Goal: Check status

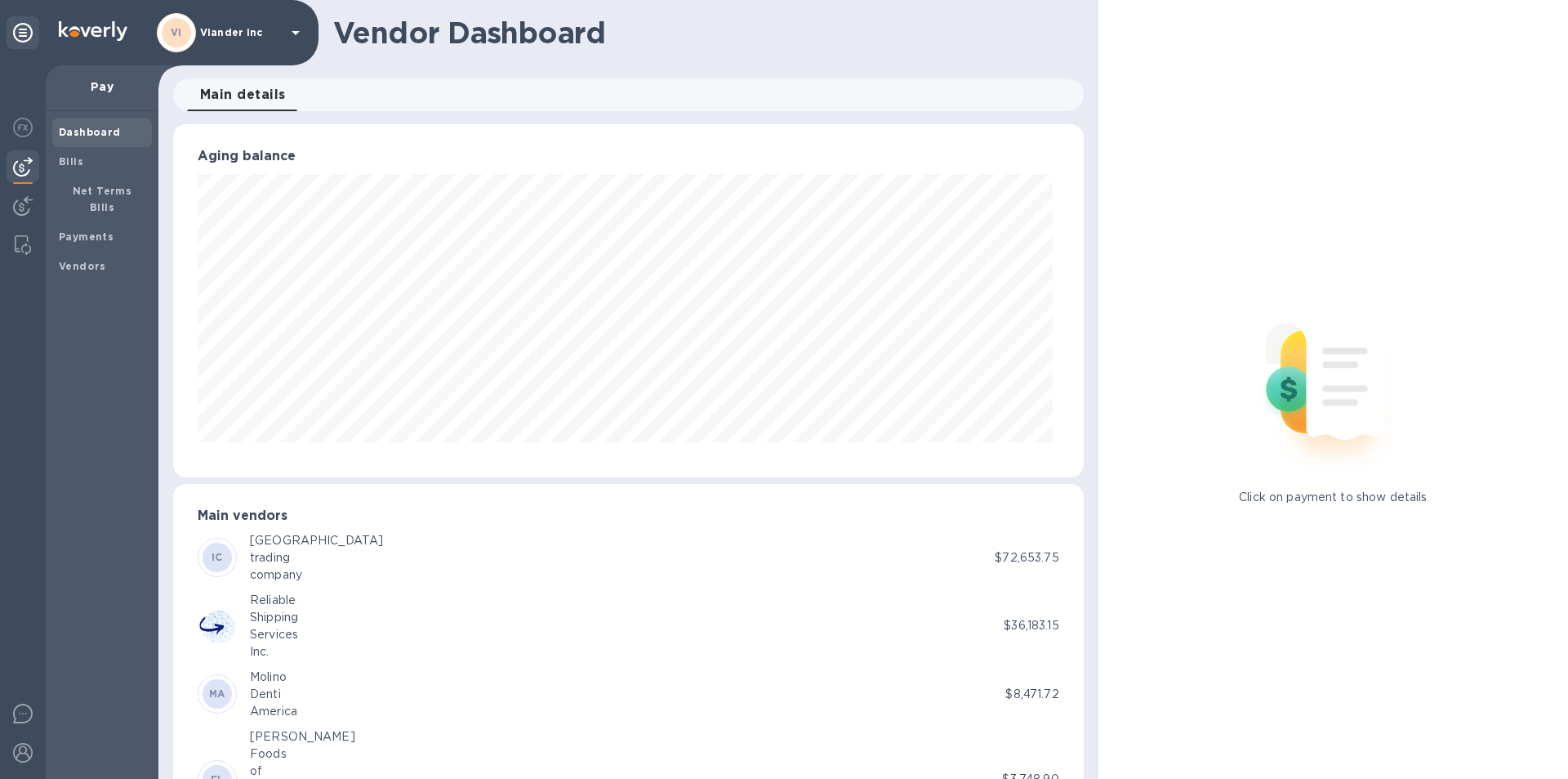
scroll to position [353, 904]
click at [101, 230] on b "Payments" at bounding box center [87, 236] width 55 height 12
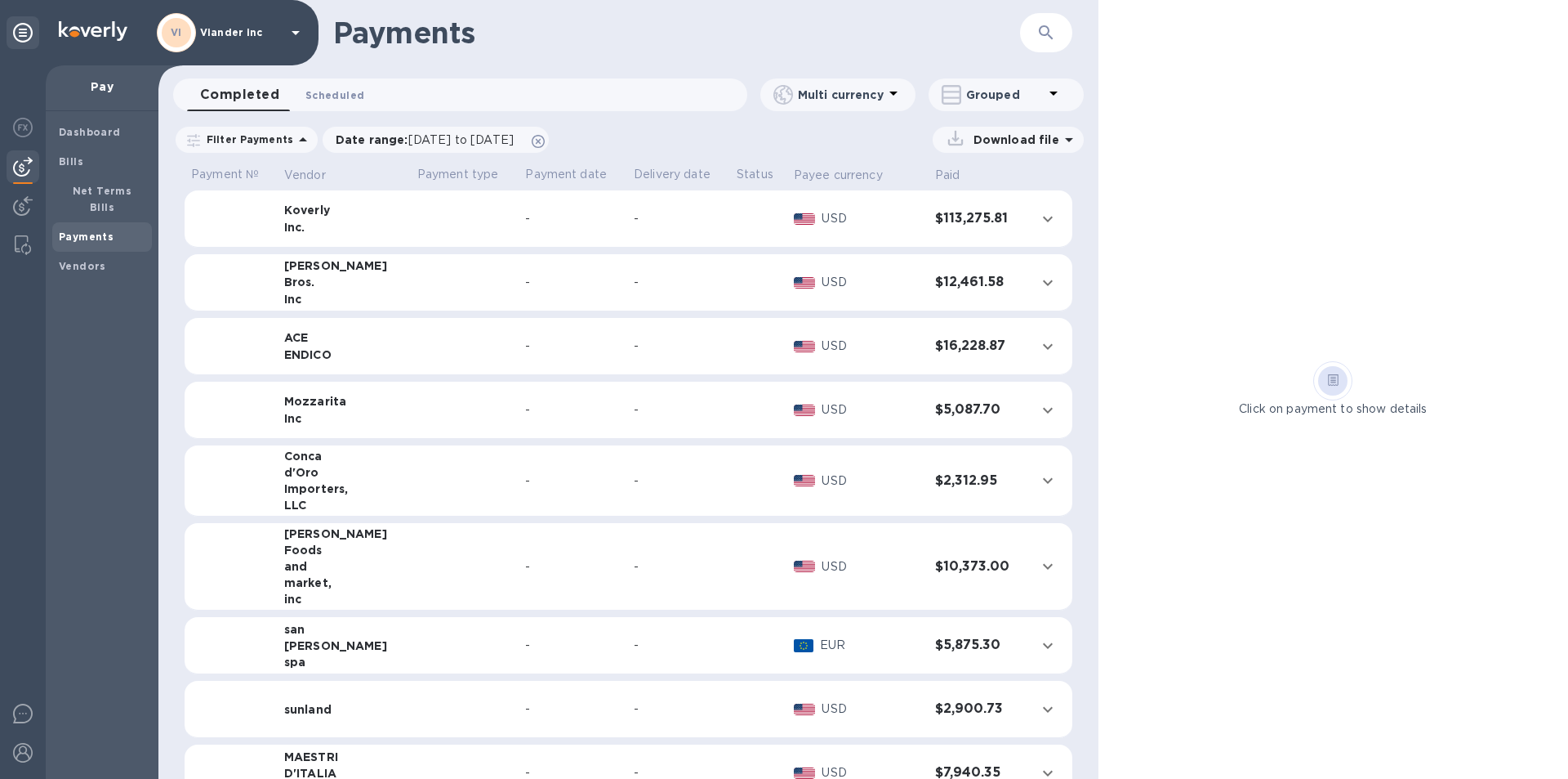
click at [345, 92] on span "Scheduled 0" at bounding box center [335, 95] width 59 height 17
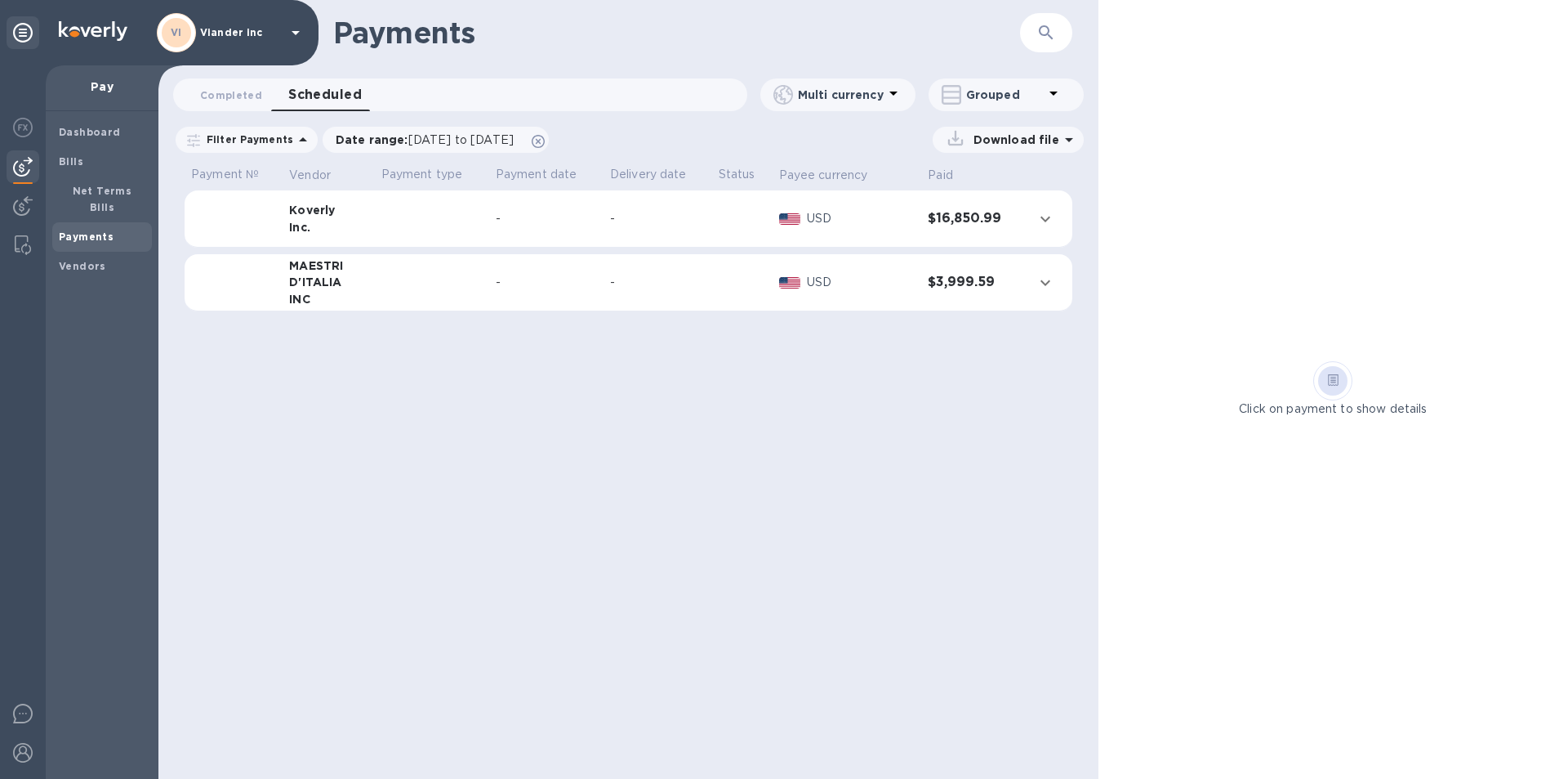
click at [464, 228] on td at bounding box center [432, 219] width 114 height 57
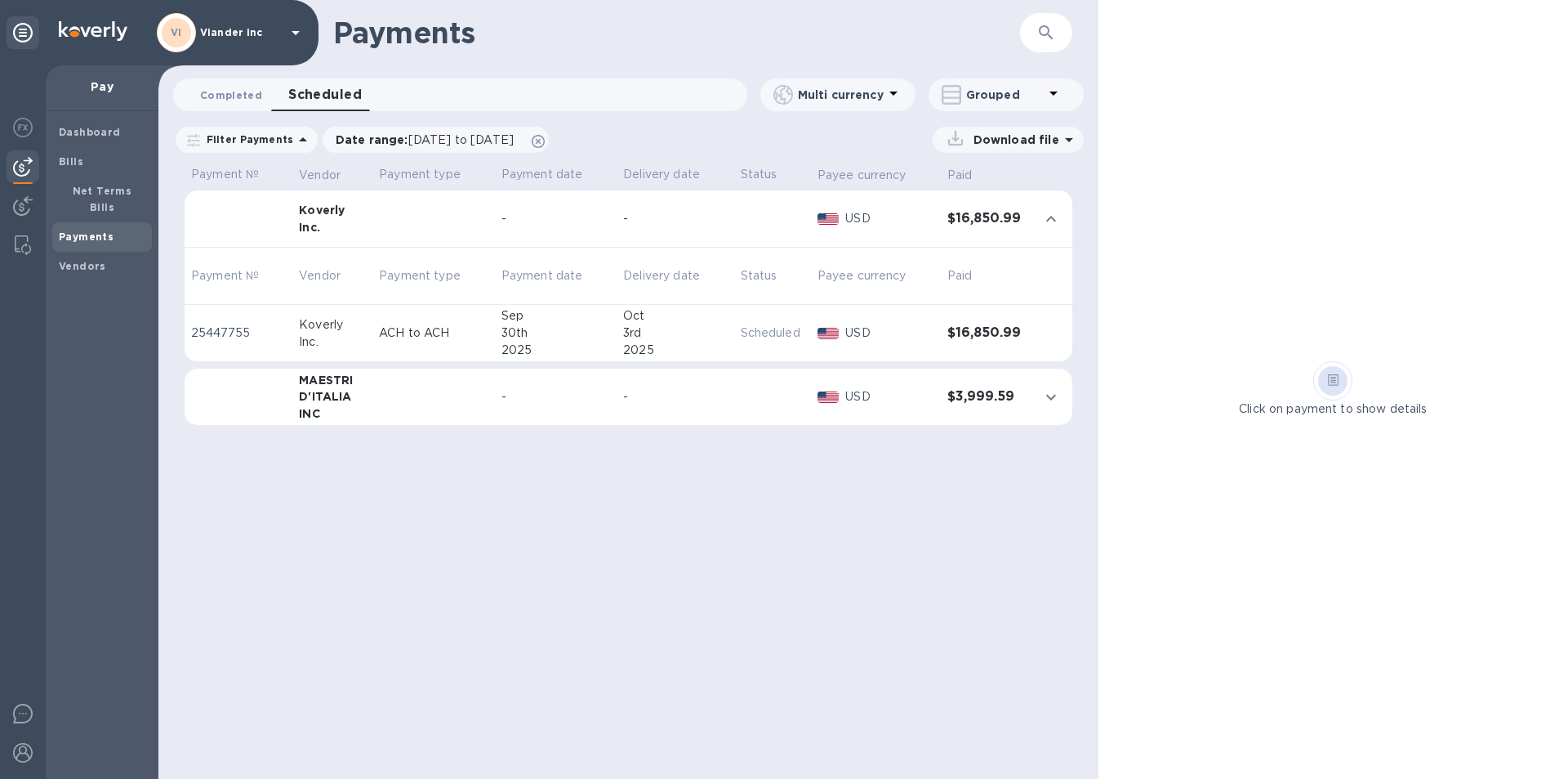
click at [223, 96] on span "Completed 0" at bounding box center [230, 95] width 62 height 17
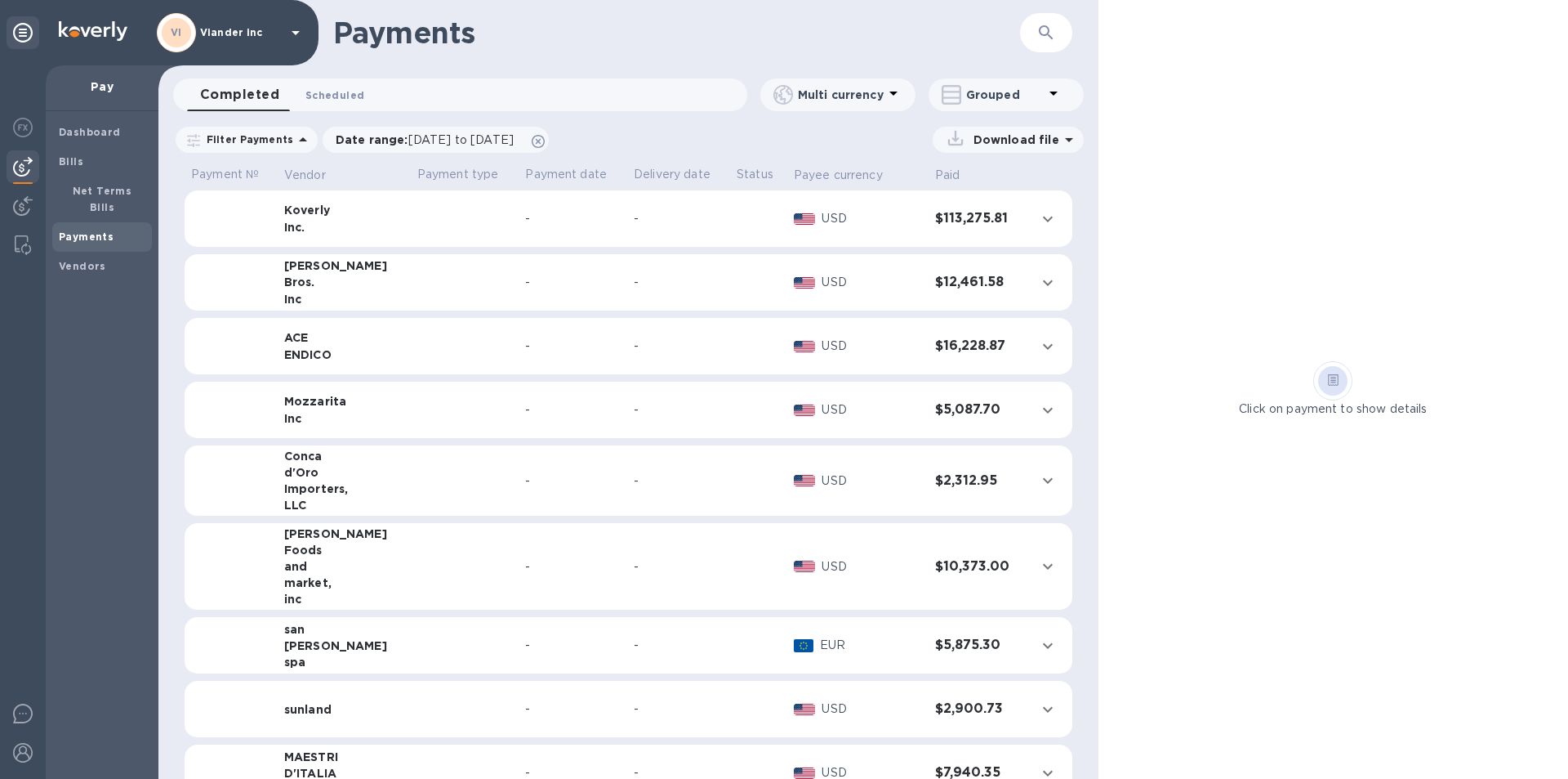
click at [335, 94] on span "Scheduled 0" at bounding box center [335, 95] width 59 height 17
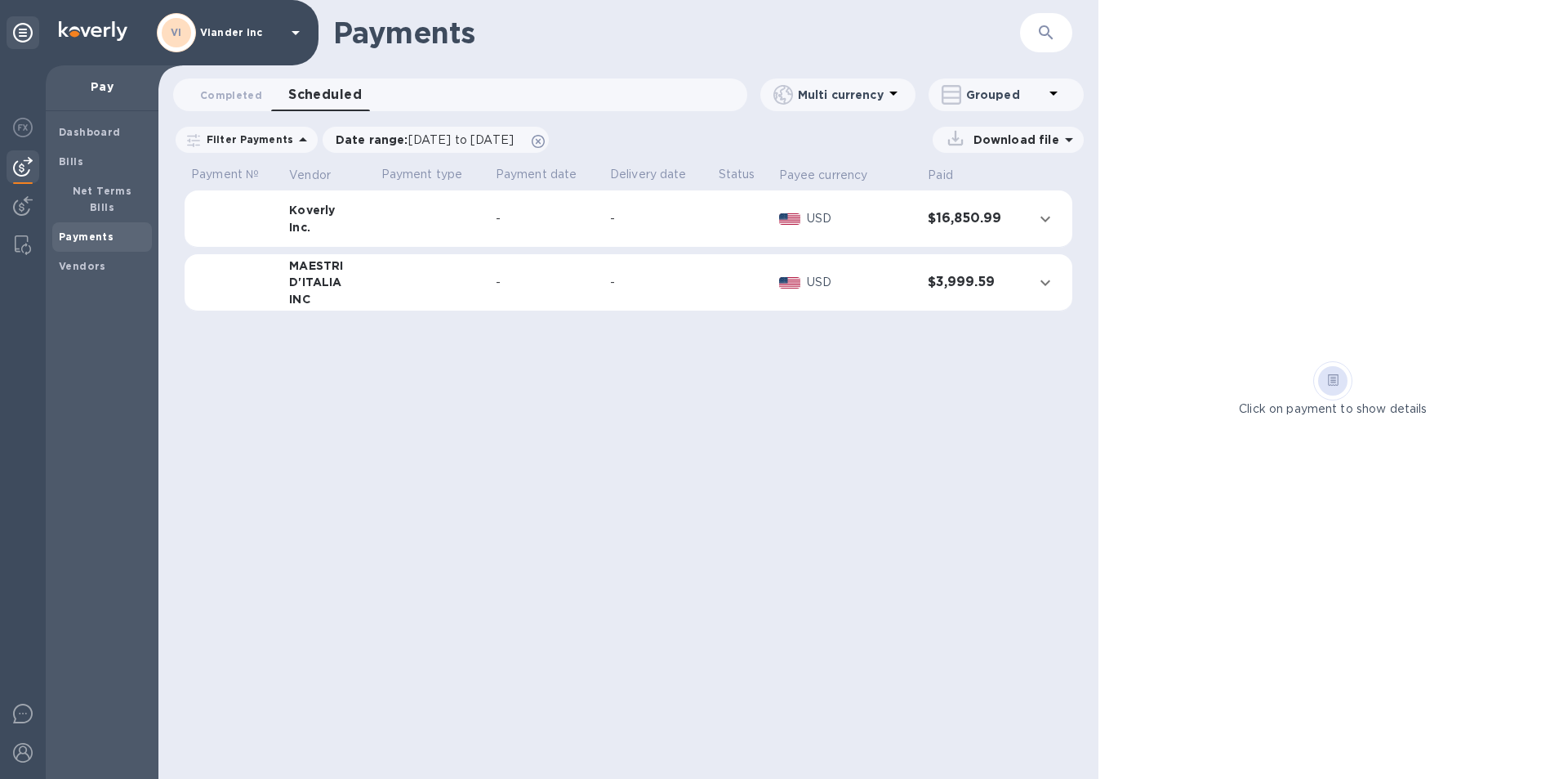
click at [460, 291] on td at bounding box center [432, 283] width 114 height 57
